Goal: Task Accomplishment & Management: Manage account settings

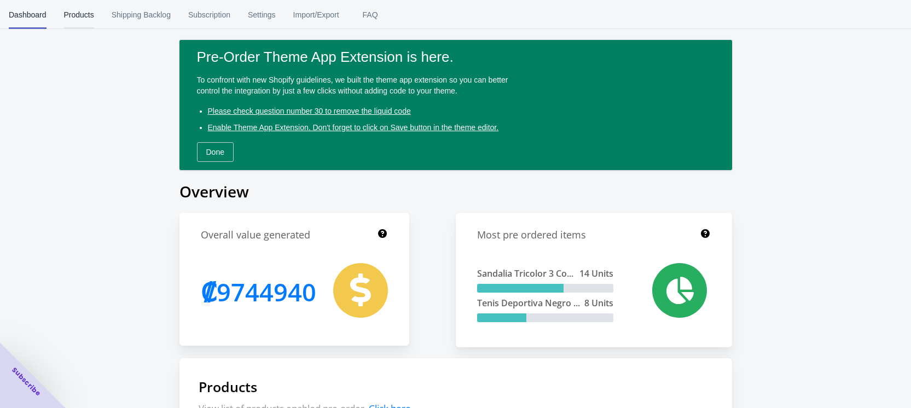
click at [79, 14] on span "Products" at bounding box center [79, 15] width 30 height 28
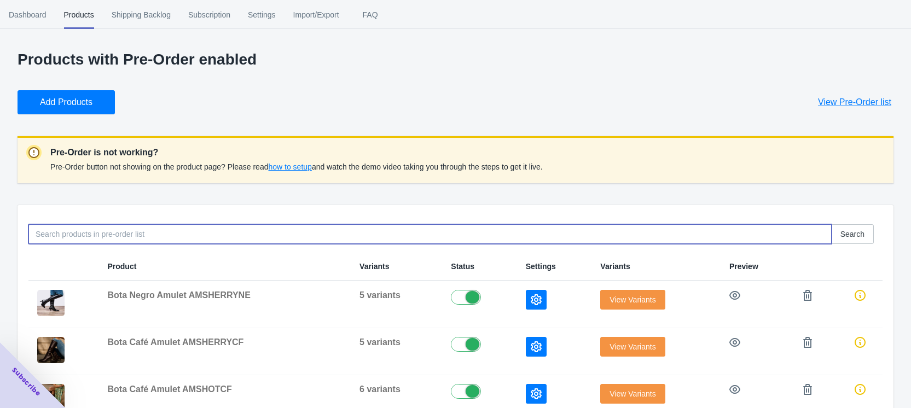
click at [263, 239] on input at bounding box center [430, 234] width 804 height 20
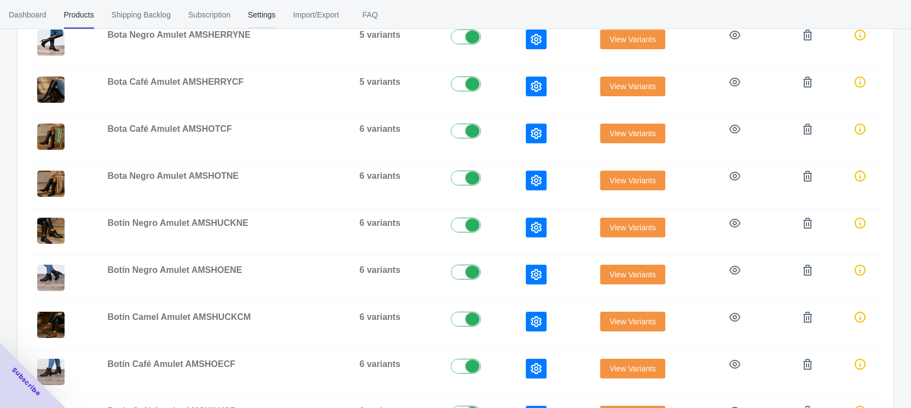
scroll to position [109, 0]
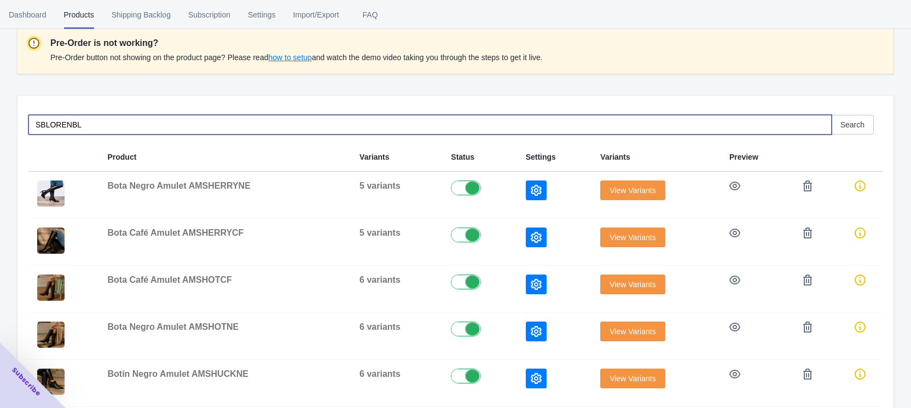
click at [68, 119] on input "SBLORENBL" at bounding box center [430, 125] width 804 height 20
click at [243, 124] on input "SBLOREN01BL" at bounding box center [430, 125] width 804 height 20
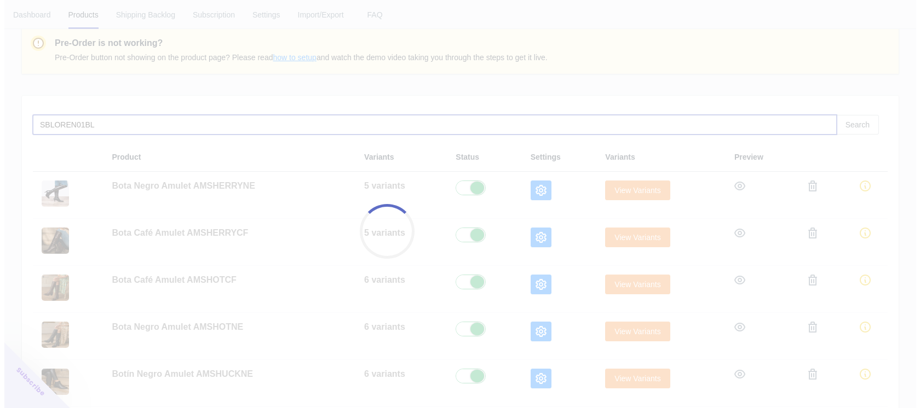
scroll to position [0, 0]
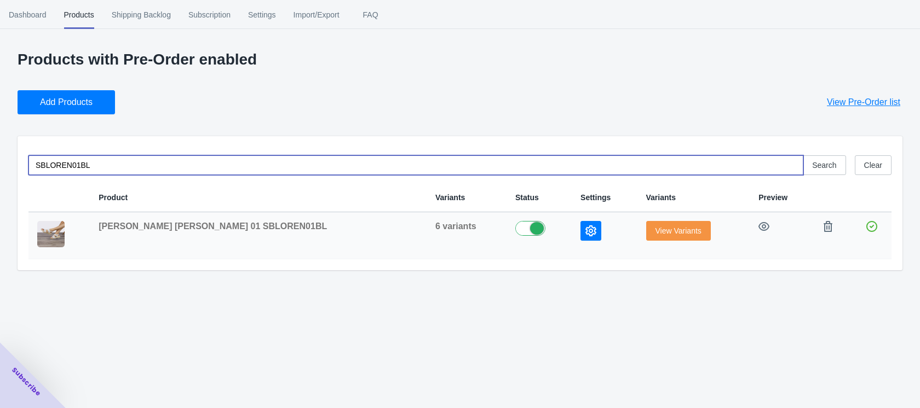
type input "SBLOREN01BL"
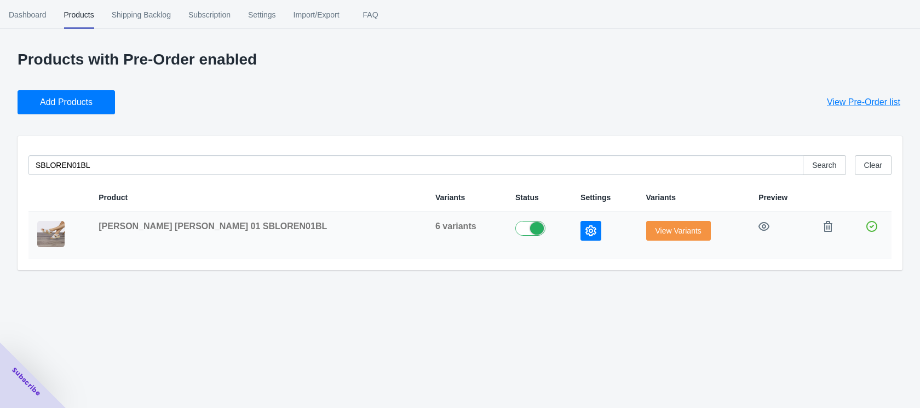
click at [515, 225] on label at bounding box center [539, 227] width 48 height 13
checkbox input "false"
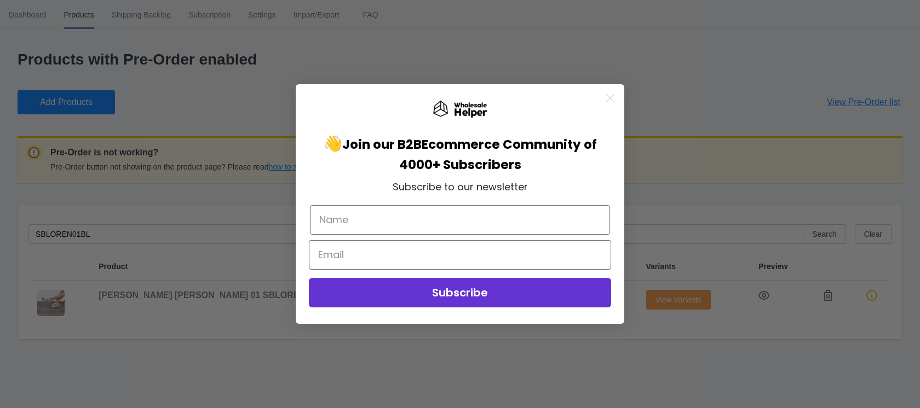
click at [605, 98] on circle "Close dialog" at bounding box center [610, 98] width 18 height 18
